Goal: Task Accomplishment & Management: Manage account settings

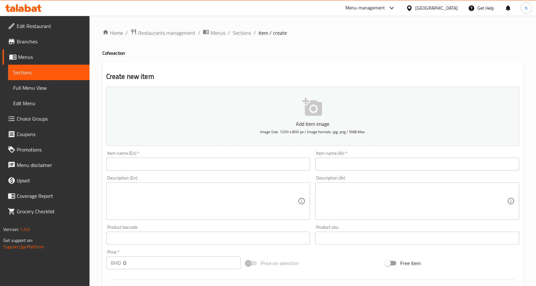
click at [450, 10] on div "Bahrain" at bounding box center [436, 8] width 42 height 7
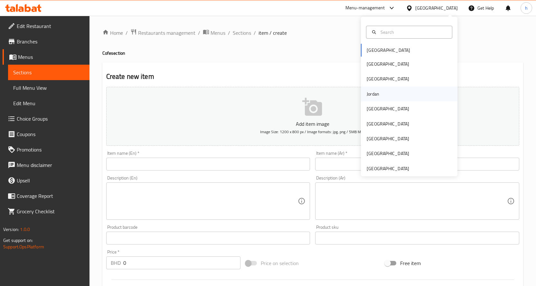
click at [367, 92] on div "Jordan" at bounding box center [373, 93] width 13 height 7
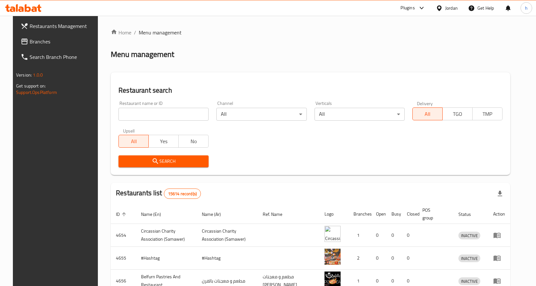
click at [24, 10] on icon at bounding box center [23, 8] width 36 height 8
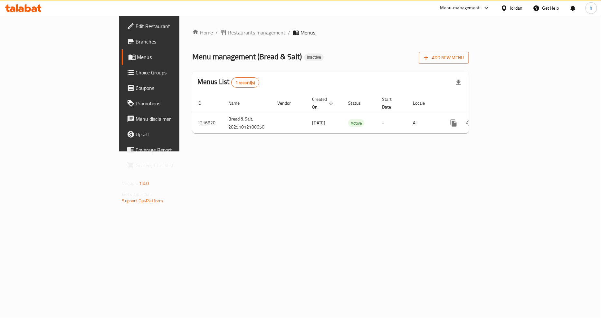
click at [463, 61] on span "Add New Menu" at bounding box center [444, 58] width 40 height 8
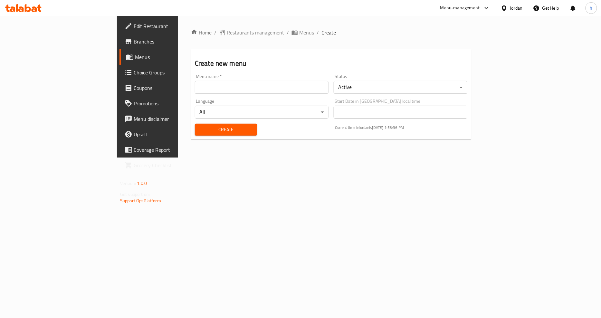
click at [223, 88] on input "text" at bounding box center [262, 87] width 134 height 13
type input "12/10"
click at [200, 128] on span "Create" at bounding box center [226, 130] width 52 height 8
click at [135, 54] on span "Menus" at bounding box center [173, 57] width 77 height 8
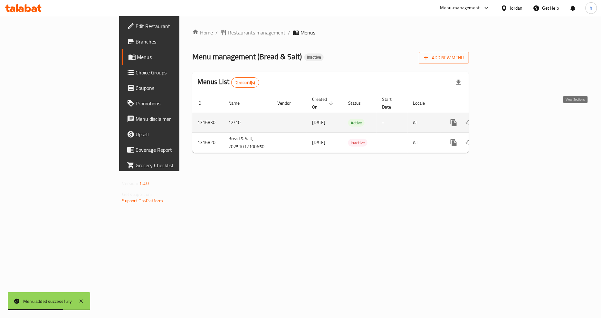
click at [504, 119] on icon "enhanced table" at bounding box center [500, 123] width 8 height 8
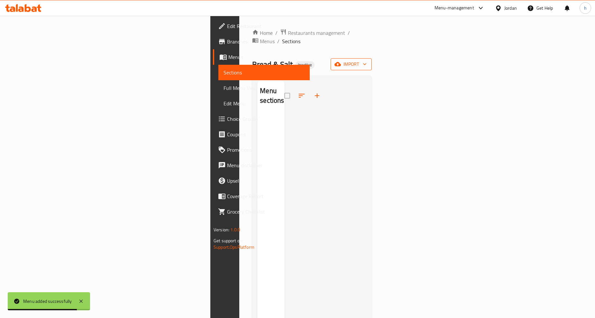
click at [367, 60] on span "import" at bounding box center [351, 64] width 31 height 8
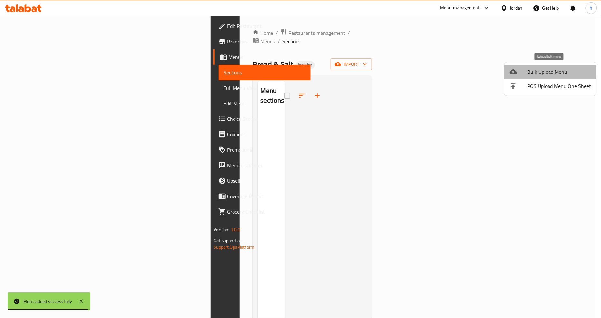
click at [549, 68] on span "Bulk Upload Menu" at bounding box center [559, 72] width 64 height 8
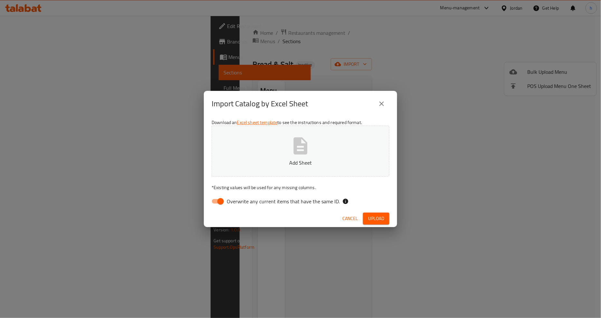
click at [219, 200] on input "Overwrite any current items that have the same ID." at bounding box center [220, 201] width 37 height 12
checkbox input "false"
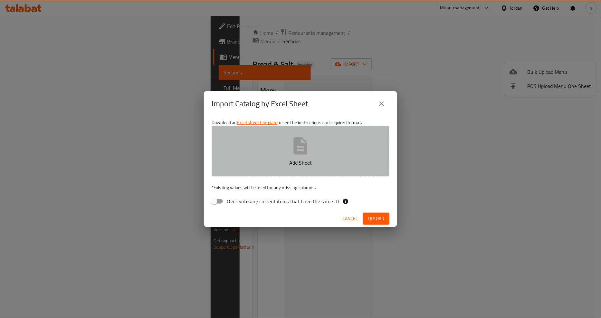
click at [313, 145] on button "Add Sheet" at bounding box center [300, 151] width 178 height 51
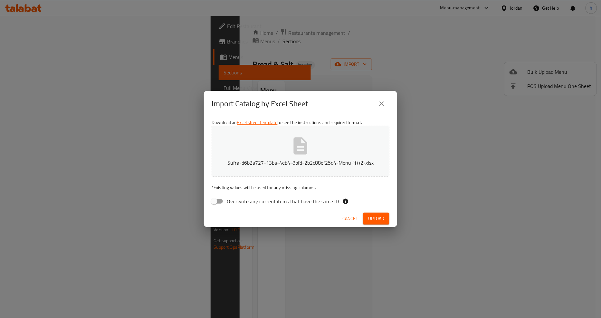
click at [368, 213] on button "Upload" at bounding box center [376, 218] width 26 height 12
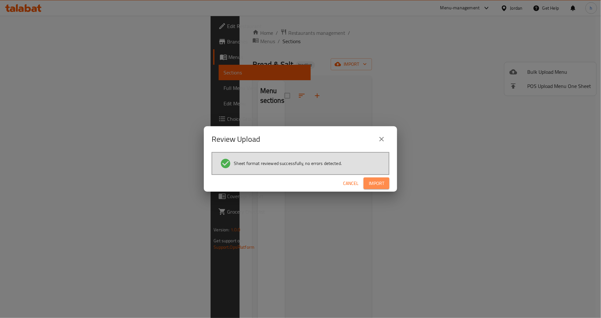
click at [382, 182] on span "Import" at bounding box center [376, 183] width 15 height 8
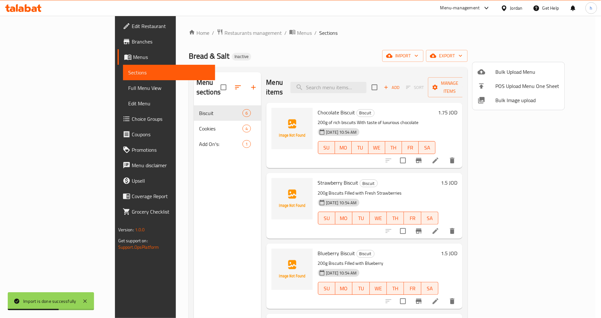
click at [26, 89] on div at bounding box center [300, 159] width 601 height 318
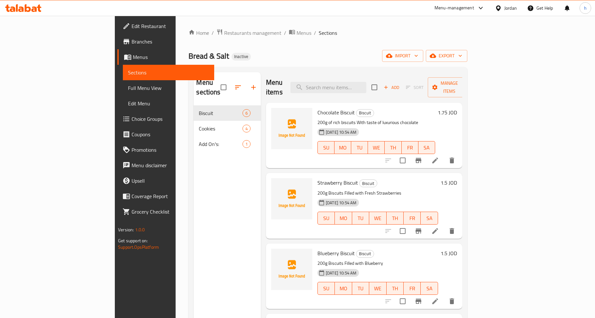
click at [128, 89] on span "Full Menu View" at bounding box center [168, 88] width 81 height 8
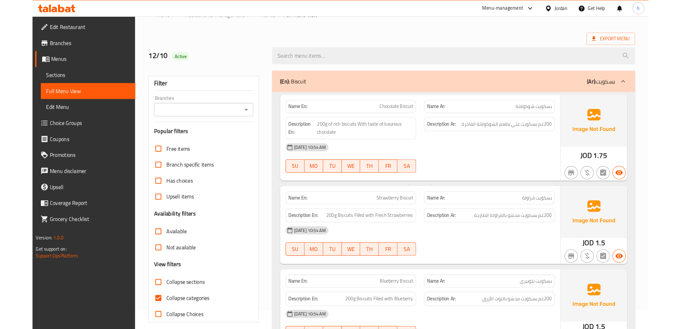
scroll to position [36, 0]
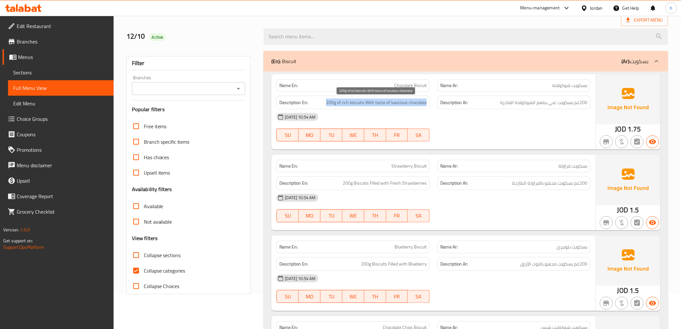
drag, startPoint x: 324, startPoint y: 104, endPoint x: 426, endPoint y: 106, distance: 101.7
click at [426, 106] on h6 "Description En: 200g of rich biscuits With taste of luxurious chocolate" at bounding box center [352, 102] width 147 height 8
copy span "200g of rich biscuits With taste of luxurious chocolate"
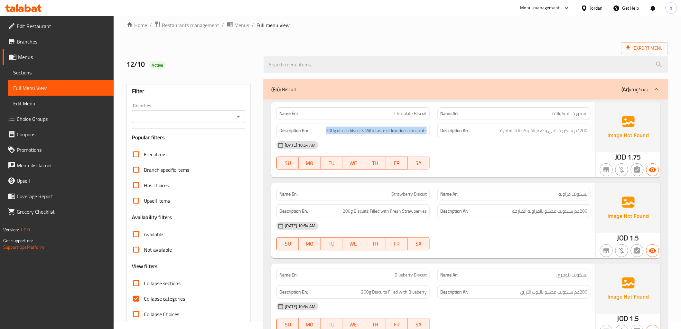
scroll to position [0, 0]
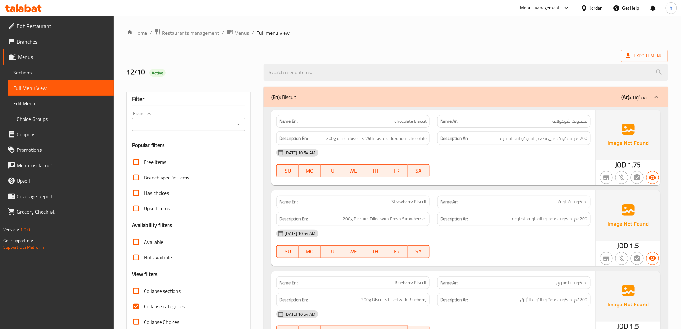
click at [359, 50] on div "Export Menu" at bounding box center [397, 56] width 542 height 12
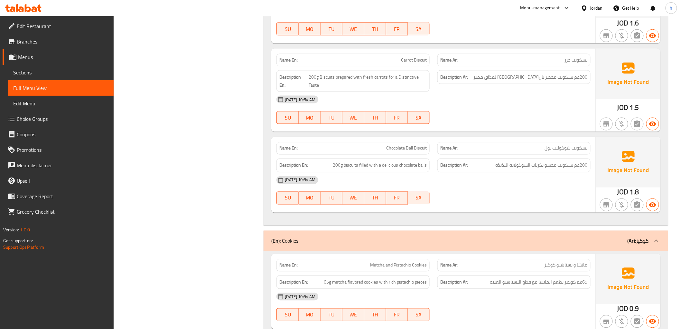
scroll to position [393, 0]
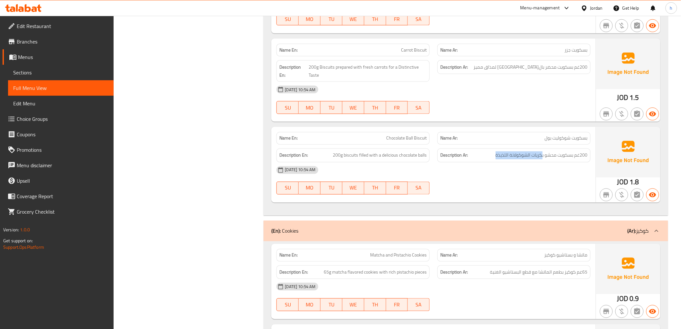
drag, startPoint x: 543, startPoint y: 155, endPoint x: 496, endPoint y: 151, distance: 47.5
click at [496, 151] on div "Description Ar: 200غم بسكويت محشو بكريات الشوكولاتة اللذيذة" at bounding box center [513, 155] width 153 height 14
click at [495, 153] on h6 "Description Ar: 200غم بسكويت محشو بكريات الشوكولاتة اللذيذة" at bounding box center [513, 155] width 147 height 8
click at [495, 154] on h6 "Description Ar: 200غم بسكويت محشو بكريات الشوكولاتة اللذيذة" at bounding box center [513, 155] width 147 height 8
click at [498, 156] on span "200غم بسكويت محشو بكريات الشوكولاتة اللذيذة" at bounding box center [542, 155] width 92 height 8
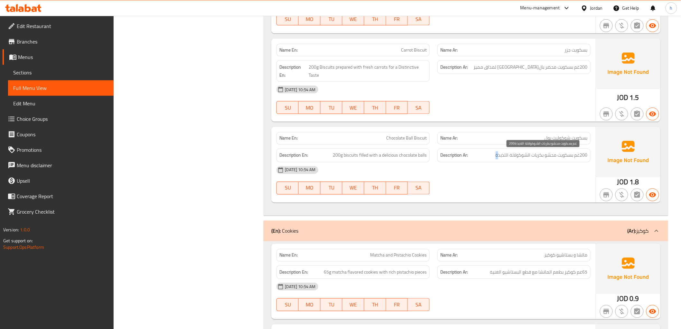
click at [497, 156] on span "200غم بسكويت محشو بكريات الشوكولاتة اللذيذة" at bounding box center [542, 155] width 92 height 8
copy div "200غم بسكويت محشو بكريات الشوكولاتة اللذيذة"
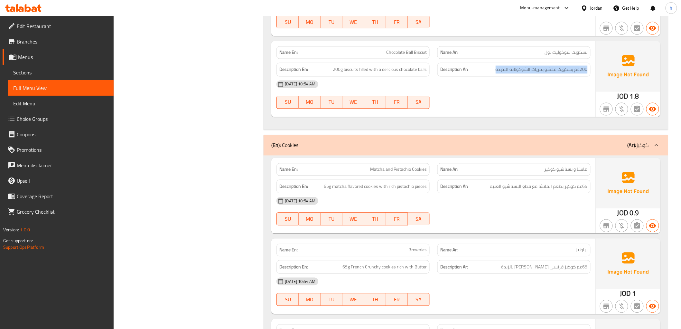
scroll to position [465, 0]
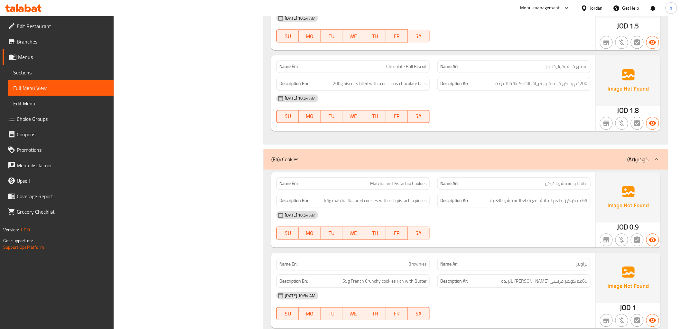
click at [543, 123] on div at bounding box center [514, 123] width 161 height 8
click at [536, 84] on span "200غم بسكويت محشو بكريات الشوكولاتة اللذيذة" at bounding box center [542, 84] width 92 height 8
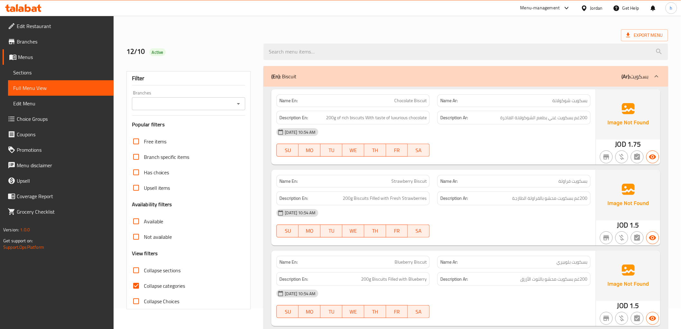
scroll to position [0, 0]
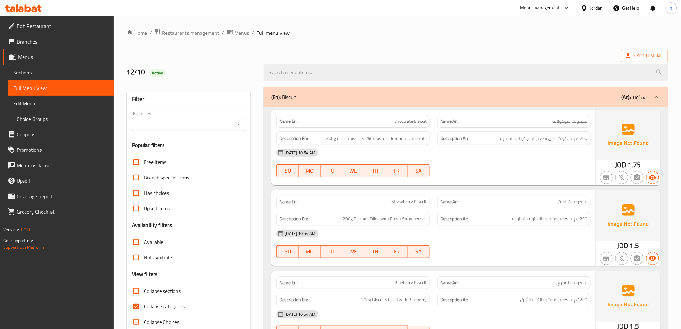
click at [400, 122] on span "Chocolate Biscuit" at bounding box center [410, 121] width 33 height 7
click at [401, 121] on span "Chocolate Biscuit" at bounding box center [410, 121] width 33 height 7
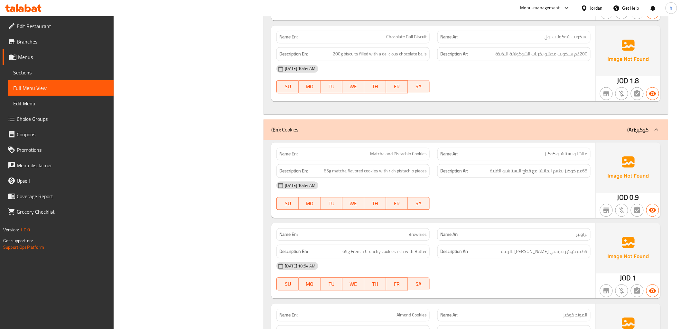
scroll to position [481, 0]
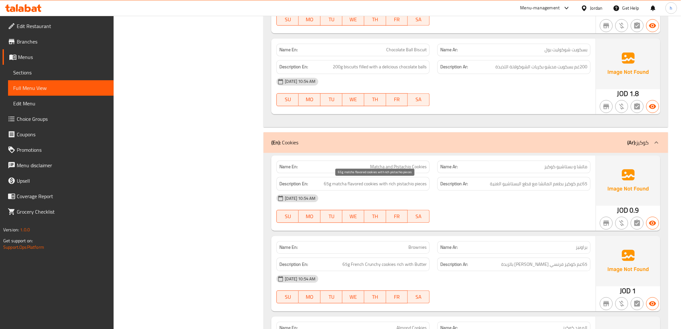
click at [353, 182] on span "65g matcha flavored cookies with rich pistachio pieces" at bounding box center [375, 184] width 103 height 8
copy span "flavored"
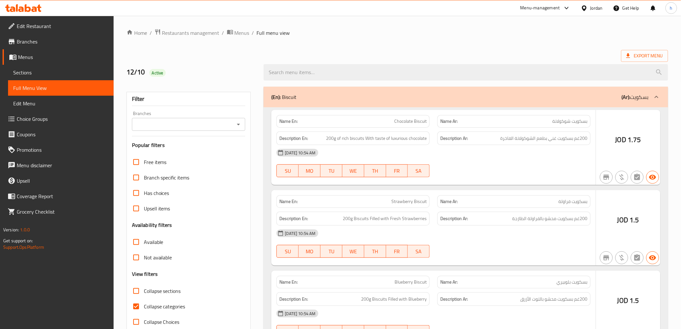
click at [22, 73] on div at bounding box center [340, 164] width 681 height 329
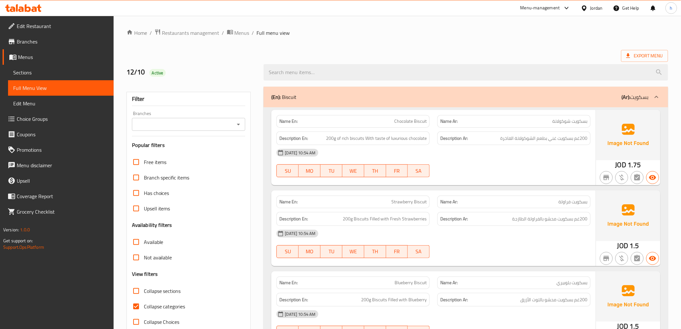
click at [22, 73] on span "Sections" at bounding box center [60, 73] width 95 height 8
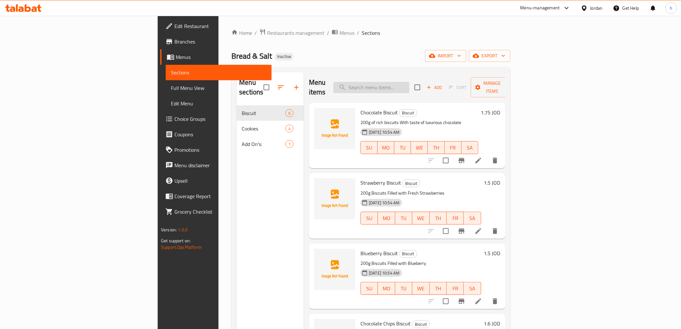
click at [403, 86] on input "search" at bounding box center [371, 87] width 76 height 11
paste input "Chocolate Biscuit"
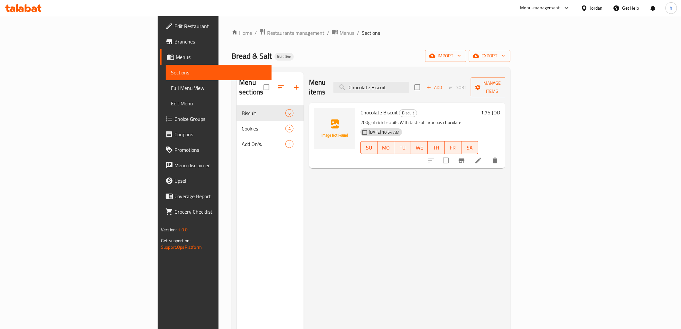
type input "Chocolate Biscuit"
click at [482, 156] on icon at bounding box center [478, 160] width 8 height 8
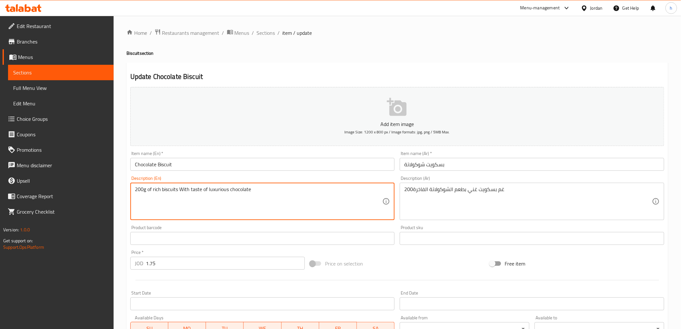
drag, startPoint x: 179, startPoint y: 190, endPoint x: 204, endPoint y: 201, distance: 27.3
paste textarea "flavored"
click at [203, 191] on textarea "200g of rich biscuits flavored of luxurious chocolate" at bounding box center [259, 201] width 248 height 31
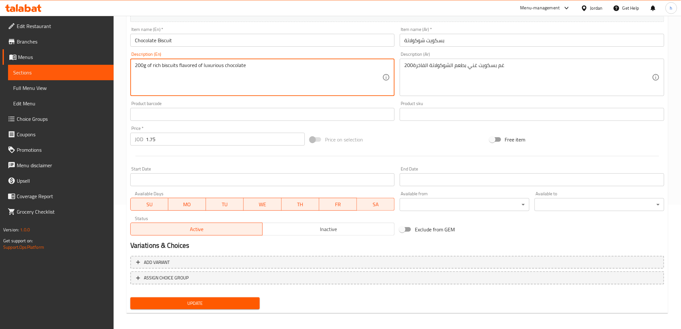
scroll to position [125, 0]
type textarea "200g of rich biscuits flavored of luxurious chocolate"
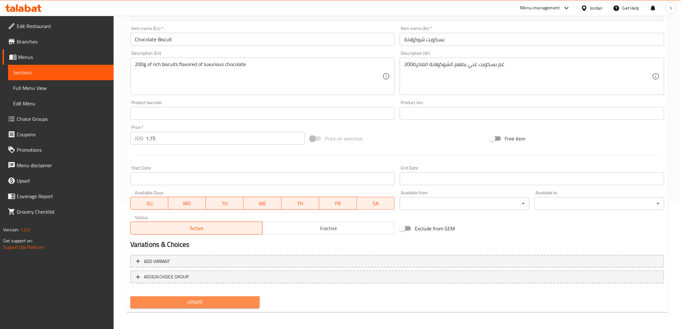
click at [237, 301] on span "Update" at bounding box center [194, 302] width 119 height 8
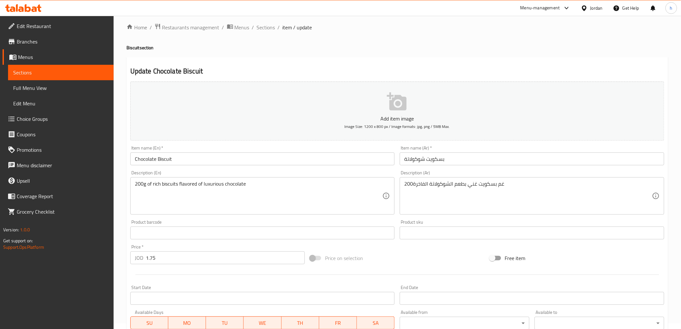
scroll to position [0, 0]
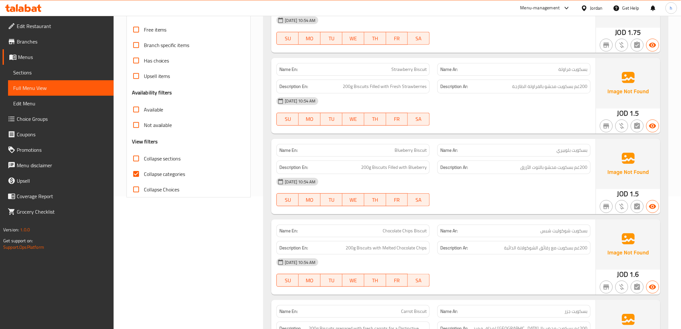
scroll to position [143, 0]
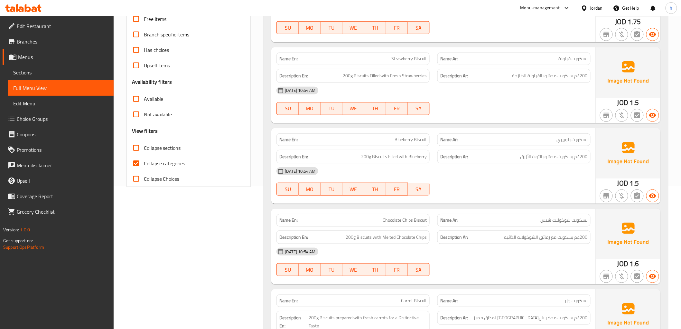
click at [179, 165] on span "Collapse categories" at bounding box center [165, 163] width 42 height 8
click at [144, 165] on input "Collapse categories" at bounding box center [135, 162] width 15 height 15
checkbox input "false"
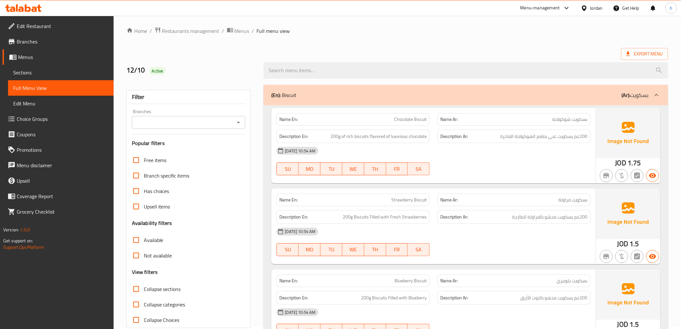
scroll to position [0, 0]
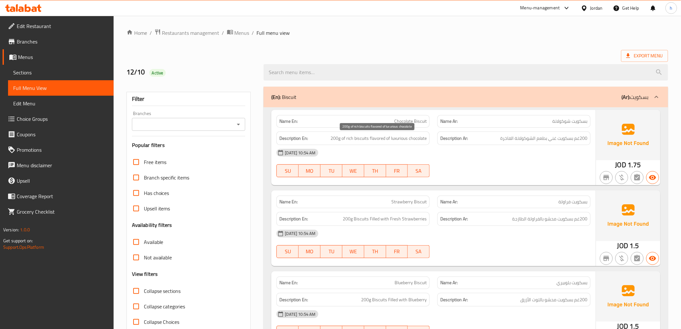
click at [377, 140] on span "200g of rich biscuits flavored of luxurious chocolate" at bounding box center [379, 138] width 96 height 8
click at [605, 194] on img at bounding box center [628, 215] width 64 height 50
click at [546, 140] on span "200غم بسكويت غني بطعم الشوكولاتة الفاخرة" at bounding box center [543, 138] width 87 height 8
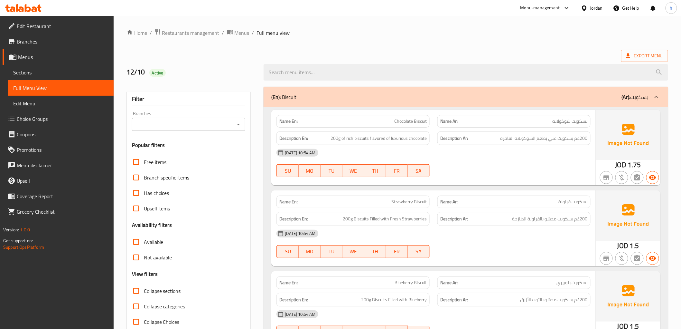
click at [545, 163] on div "[DATE] 10:54 AM SU MO TU WE TH FR SA" at bounding box center [434, 163] width 322 height 36
click at [379, 139] on span "200g of rich biscuits flavored of luxurious chocolate" at bounding box center [379, 138] width 96 height 8
drag, startPoint x: 379, startPoint y: 139, endPoint x: 533, endPoint y: 151, distance: 154.3
click at [576, 158] on div "[DATE] 10:54 AM" at bounding box center [434, 152] width 322 height 15
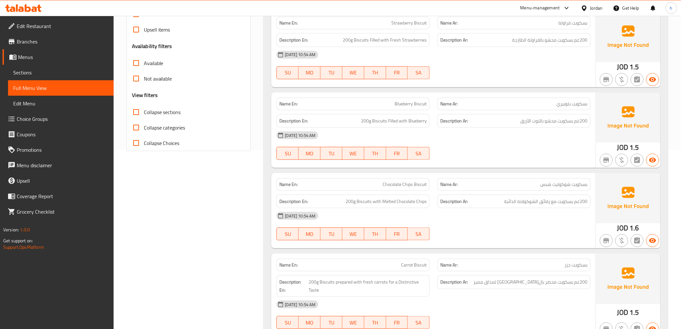
scroll to position [250, 0]
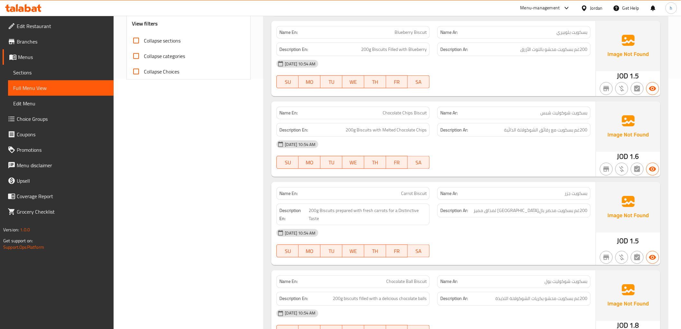
click at [550, 114] on span "بسكويت شوكوليت شبس" at bounding box center [564, 112] width 47 height 7
click at [541, 164] on div "[DATE] 10:54 AM SU MO TU WE TH FR SA" at bounding box center [434, 154] width 322 height 36
drag, startPoint x: 394, startPoint y: 129, endPoint x: 438, endPoint y: 137, distance: 44.8
click at [438, 137] on div "Name En: Chocolate Chips Biscuit Name Ar: بسكويت شوكوليت شبس Description En: 20…" at bounding box center [433, 138] width 324 height 75
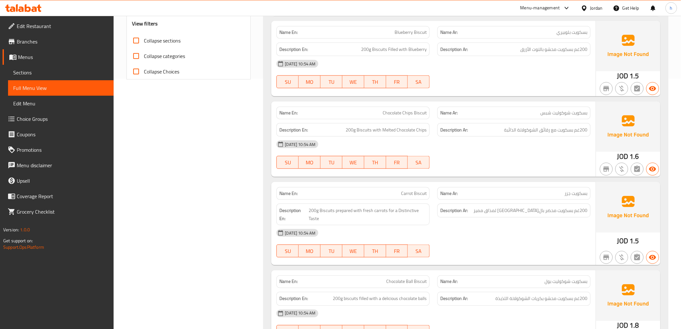
click at [526, 153] on div "[DATE] 10:54 AM SU MO TU WE TH FR SA" at bounding box center [434, 154] width 322 height 36
drag, startPoint x: 520, startPoint y: 124, endPoint x: 570, endPoint y: 130, distance: 50.3
click at [570, 130] on div "Description Ar: 200غم بسكويت مع رقائق الشوكولاتة الذائبة" at bounding box center [513, 130] width 153 height 14
click at [570, 130] on span "200غم بسكويت مع رقائق الشوكولاتة الذائبة" at bounding box center [545, 130] width 83 height 8
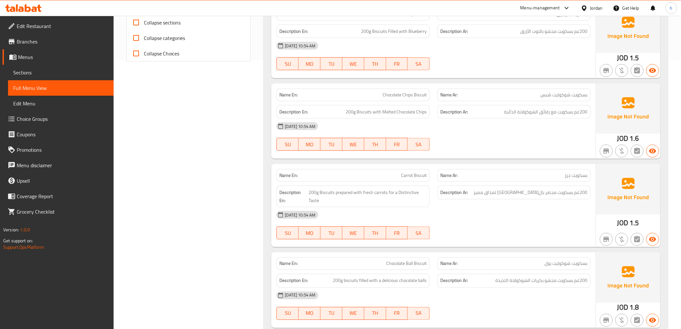
scroll to position [286, 0]
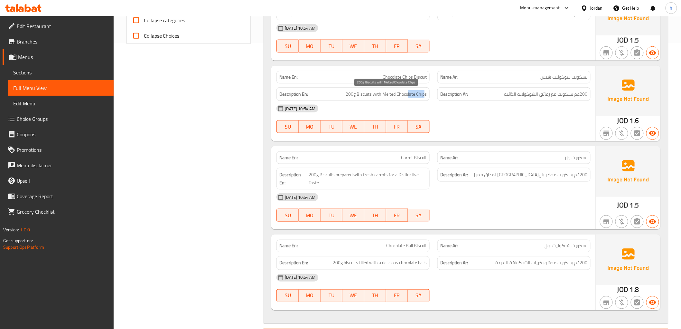
drag, startPoint x: 408, startPoint y: 94, endPoint x: 425, endPoint y: 96, distance: 17.2
click at [425, 96] on span "200g Biscuits with Melted Chocolate Chips" at bounding box center [386, 94] width 81 height 8
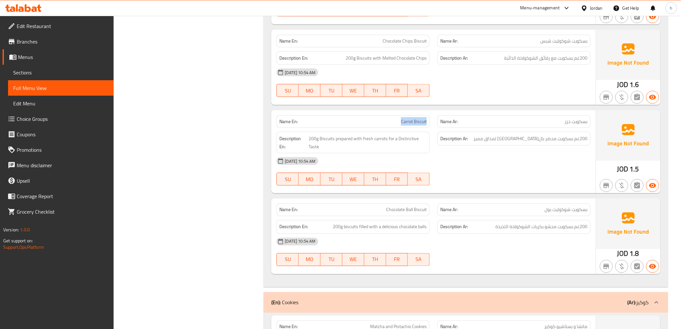
drag, startPoint x: 400, startPoint y: 122, endPoint x: 429, endPoint y: 126, distance: 29.3
click at [429, 126] on div "Name En: Carrot Biscuit" at bounding box center [352, 121] width 153 height 13
drag, startPoint x: 345, startPoint y: 144, endPoint x: 367, endPoint y: 148, distance: 22.3
click at [367, 148] on span "200g Biscuits prepared with fresh carrots for a Distinctive Taste" at bounding box center [368, 143] width 118 height 16
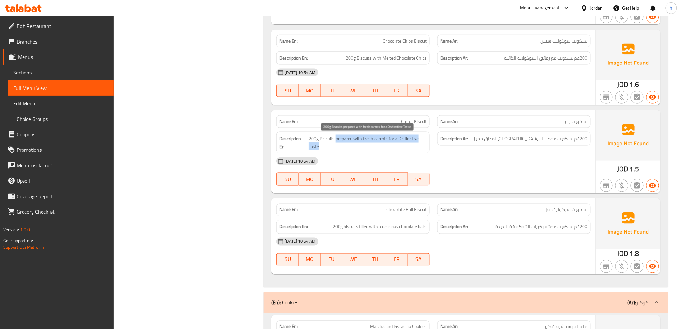
click at [367, 148] on span "200g Biscuits prepared with fresh carrots for a Distinctive Taste" at bounding box center [368, 143] width 118 height 16
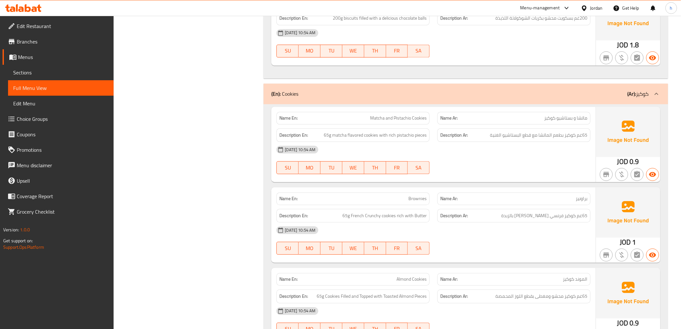
scroll to position [465, 0]
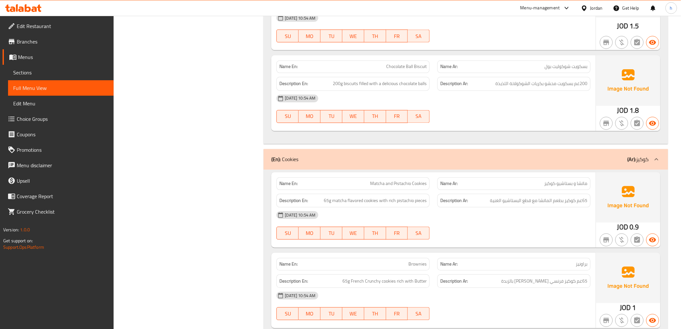
drag, startPoint x: 309, startPoint y: 160, endPoint x: 492, endPoint y: 290, distance: 224.3
click at [472, 296] on div "(En): Cookies (Ar): كوكيز Name En: Matcha and Pistachio Cookies Name Ar: ماتشا …" at bounding box center [466, 325] width 404 height 353
drag, startPoint x: 538, startPoint y: 200, endPoint x: 575, endPoint y: 201, distance: 37.7
click at [575, 201] on span "65غم كوكيز بطعم الماتشا مع قطع البستاشيو الغنية" at bounding box center [539, 201] width 98 height 8
copy span "كوكيز بطعم الماتشا"
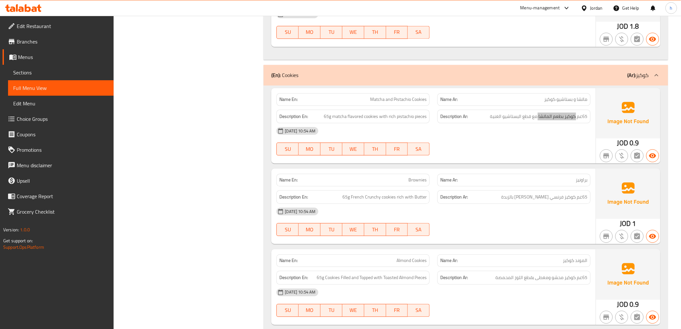
scroll to position [572, 0]
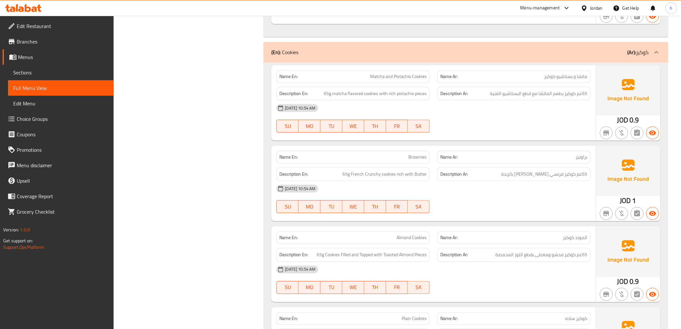
click at [520, 182] on div "[DATE] 10:54 AM" at bounding box center [434, 188] width 322 height 15
click at [538, 174] on span "65غم كوكيز فرنسي [PERSON_NAME] بالزبدة" at bounding box center [544, 174] width 86 height 8
copy span "مقرمش"
click at [542, 186] on div "[DATE] 10:54 AM" at bounding box center [434, 188] width 322 height 15
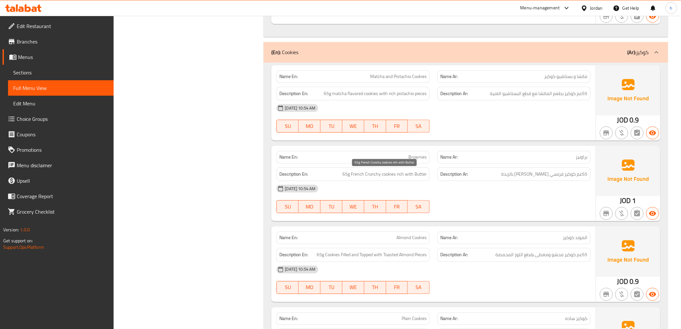
click at [373, 175] on span "65g French Crunchy cookies rich with Butter" at bounding box center [384, 174] width 84 height 8
copy span "Crunchy"
click at [550, 186] on div "[DATE] 10:54 AM" at bounding box center [434, 188] width 322 height 15
click at [582, 157] on span "براونيز" at bounding box center [582, 157] width 12 height 7
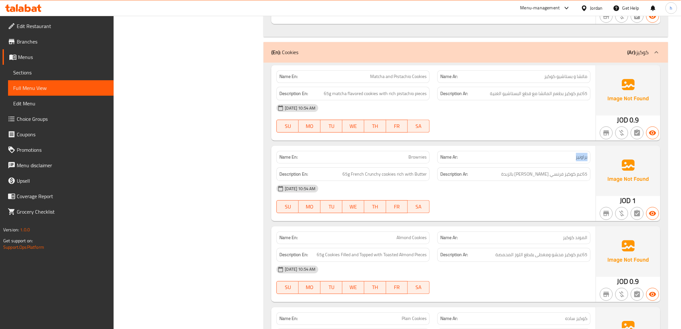
click at [582, 157] on span "براونيز" at bounding box center [582, 157] width 12 height 7
copy span "براونيز"
drag, startPoint x: 202, startPoint y: 112, endPoint x: 200, endPoint y: 117, distance: 5.5
click at [202, 112] on div "Filter Branches Branches Popular filters Free items Branch specific items Has c…" at bounding box center [191, 13] width 137 height 1004
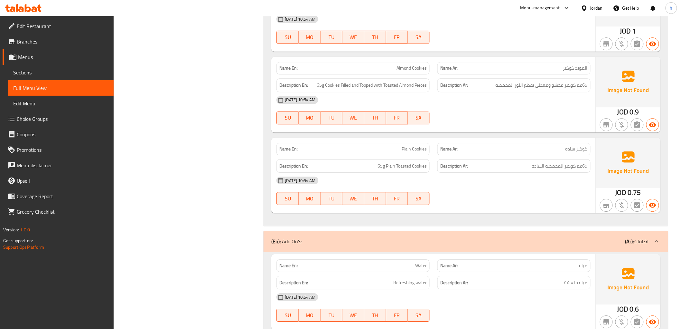
scroll to position [768, 0]
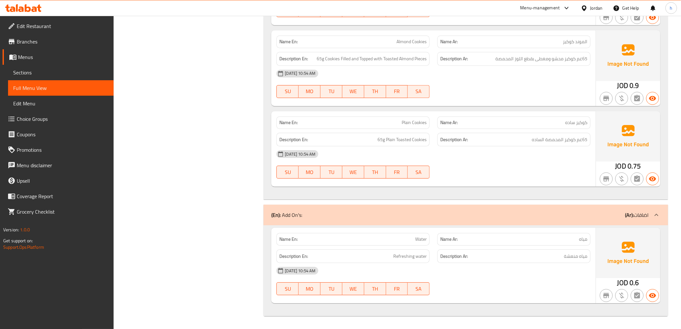
drag, startPoint x: 385, startPoint y: 255, endPoint x: 424, endPoint y: 258, distance: 38.7
click at [442, 265] on div "Name En: Water Name Ar: مياه Description En: Refreshing water Description Ar: م…" at bounding box center [433, 265] width 324 height 75
click at [423, 258] on span "Refreshing water" at bounding box center [409, 256] width 33 height 8
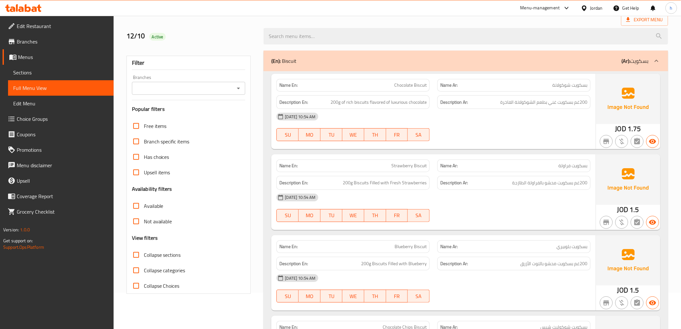
scroll to position [0, 0]
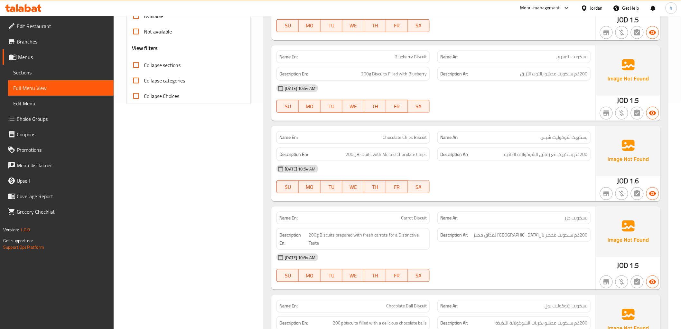
scroll to position [322, 0]
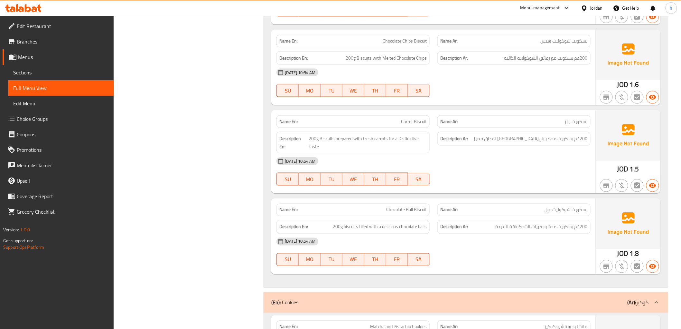
drag, startPoint x: 180, startPoint y: 23, endPoint x: 127, endPoint y: 56, distance: 62.4
click at [180, 23] on div "Filter Branches Branches Popular filters Free items Branch specific items Has c…" at bounding box center [191, 263] width 137 height 1004
click at [39, 23] on span "Edit Restaurant" at bounding box center [63, 26] width 92 height 8
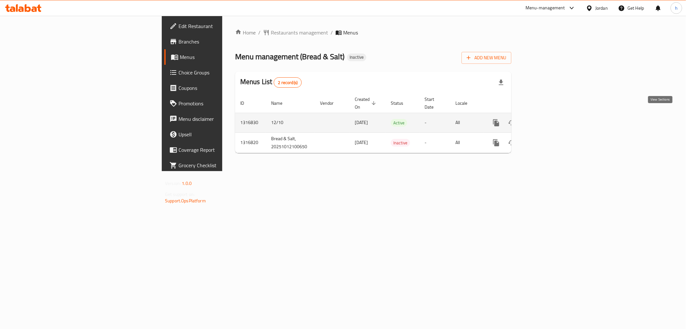
click at [551, 115] on link "enhanced table" at bounding box center [542, 122] width 15 height 15
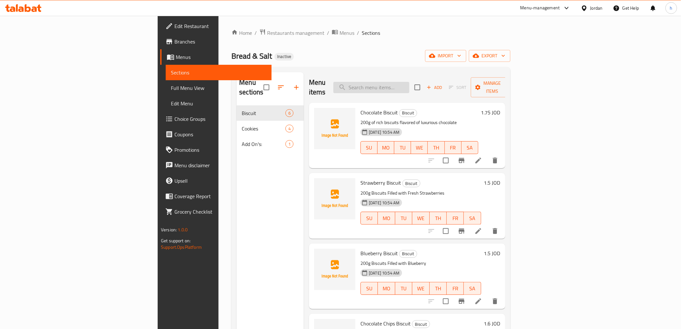
click at [409, 82] on input "search" at bounding box center [371, 87] width 76 height 11
paste input "براونيز"
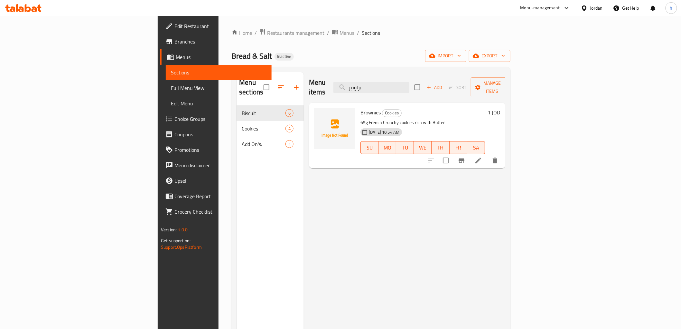
type input "براونيز"
click at [482, 156] on icon at bounding box center [478, 160] width 8 height 8
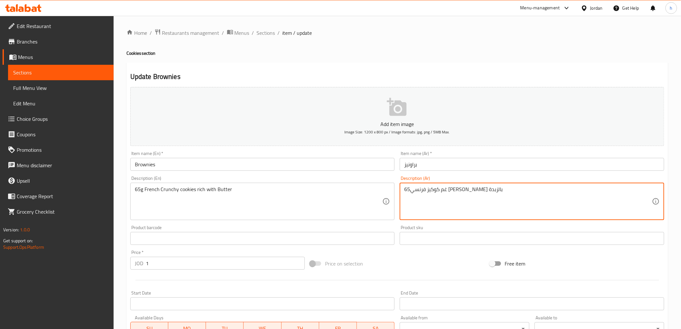
click at [448, 191] on textarea "65غم كوكيز فرنسي [PERSON_NAME] بالزبدة" at bounding box center [528, 201] width 248 height 31
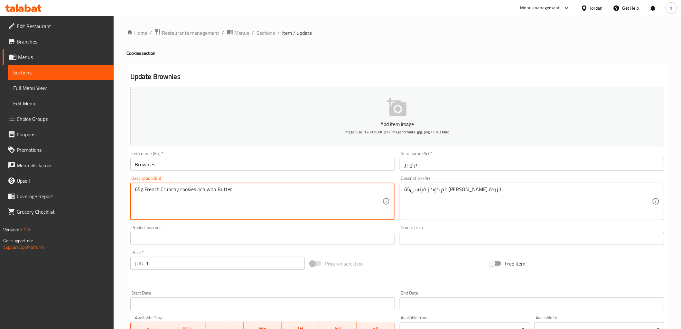
click at [168, 188] on textarea "65g French Crunchy cookies rich with Butter" at bounding box center [259, 201] width 248 height 31
paste textarea "ispy"
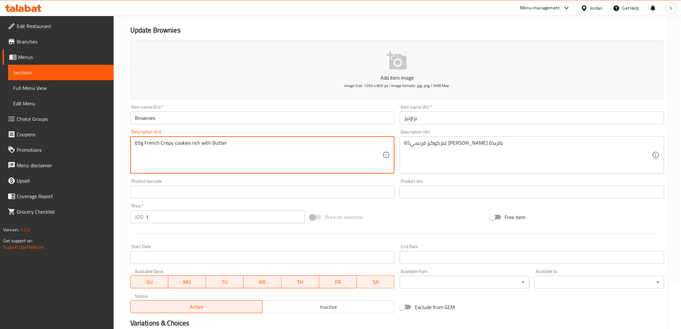
scroll to position [125, 0]
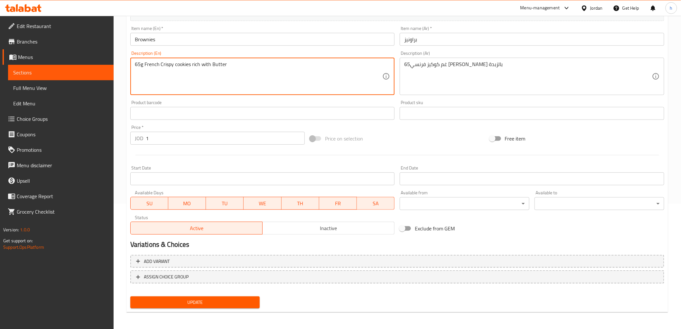
type textarea "65g French Crispy cookies rich with Butter"
click at [195, 299] on span "Update" at bounding box center [194, 302] width 119 height 8
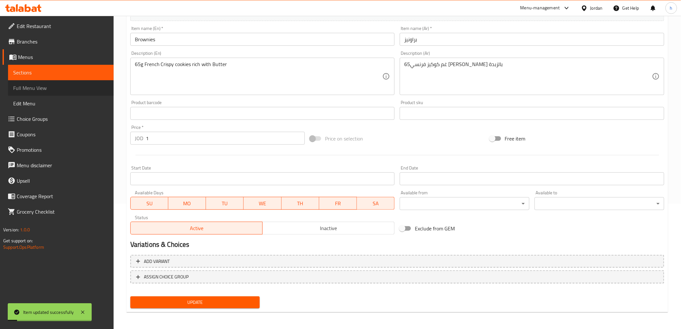
click at [50, 90] on span "Full Menu View" at bounding box center [60, 88] width 95 height 8
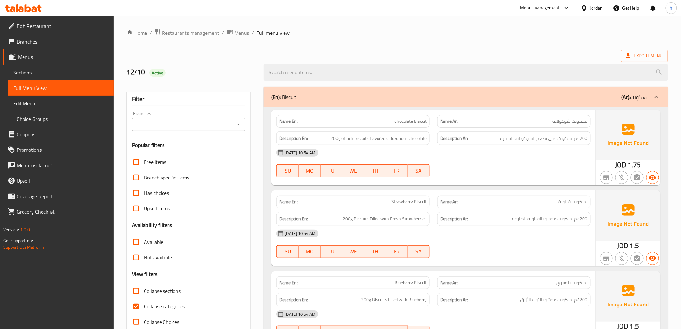
click at [42, 88] on span "Full Menu View" at bounding box center [60, 88] width 95 height 8
click at [154, 305] on span "Collapse categories" at bounding box center [165, 306] width 42 height 8
click at [144, 305] on input "Collapse categories" at bounding box center [135, 305] width 15 height 15
checkbox input "false"
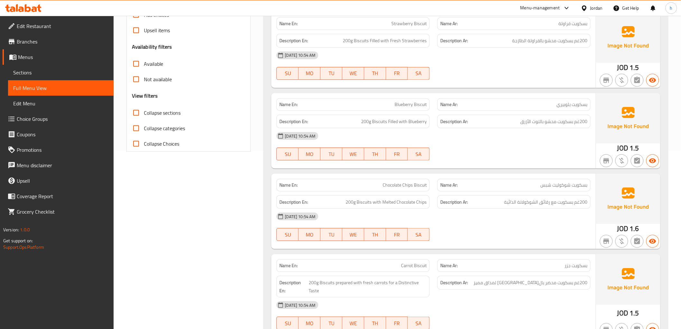
scroll to position [179, 0]
click at [581, 105] on span "بسكويت بلوبيري" at bounding box center [572, 103] width 31 height 7
copy span "بسكويت"
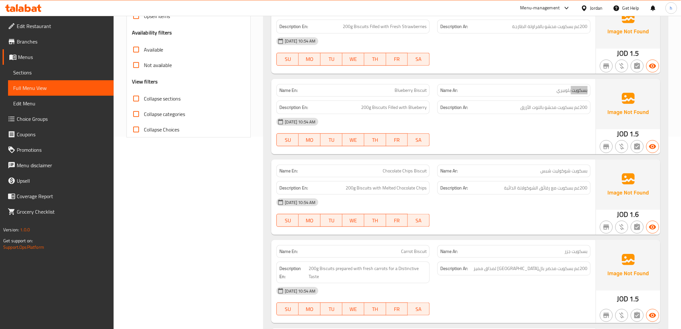
scroll to position [214, 0]
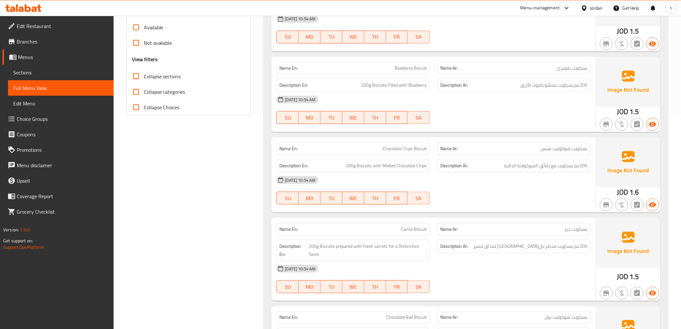
click at [561, 116] on div "[DATE] 10:54 AM SU MO TU WE TH FR SA" at bounding box center [434, 110] width 322 height 36
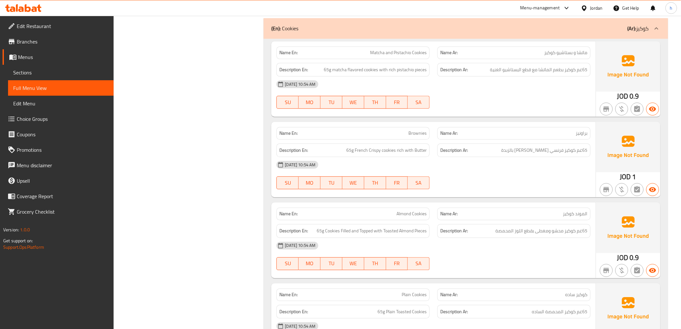
scroll to position [608, 0]
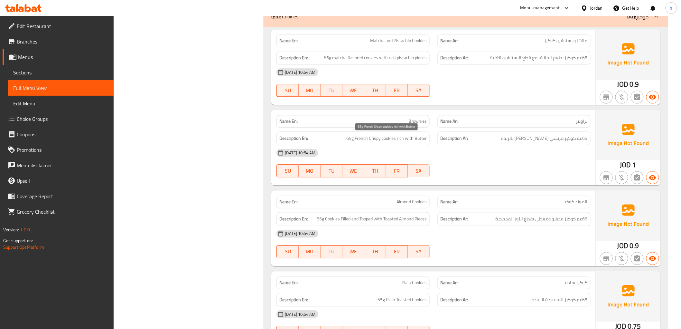
click at [380, 141] on span "65g French Crispy cookies rich with Butter" at bounding box center [386, 138] width 80 height 8
click at [375, 139] on span "65g French Crispy cookies rich with Butter" at bounding box center [386, 138] width 80 height 8
copy span "Crispy"
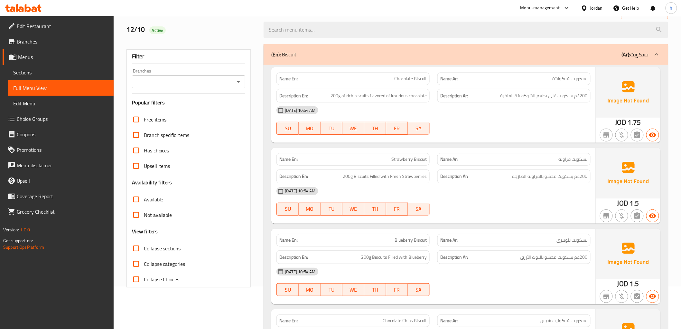
scroll to position [0, 0]
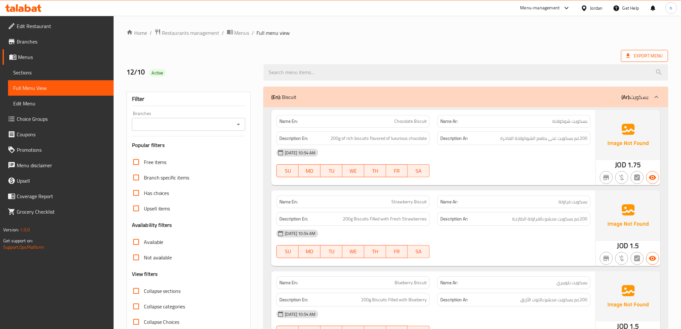
click at [655, 56] on span "Export Menu" at bounding box center [644, 56] width 37 height 8
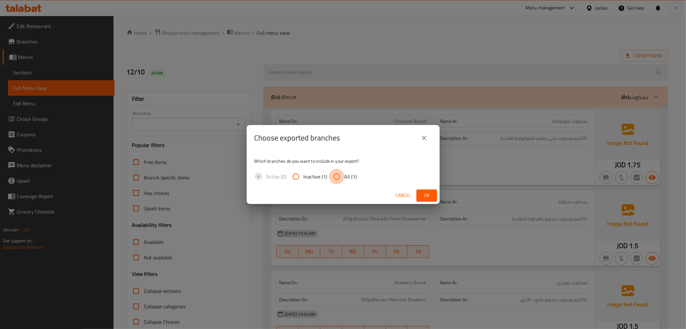
click at [336, 176] on input "All (1)" at bounding box center [336, 176] width 15 height 15
radio input "true"
click at [426, 192] on span "Ok" at bounding box center [427, 195] width 10 height 8
